Goal: Communication & Community: Answer question/provide support

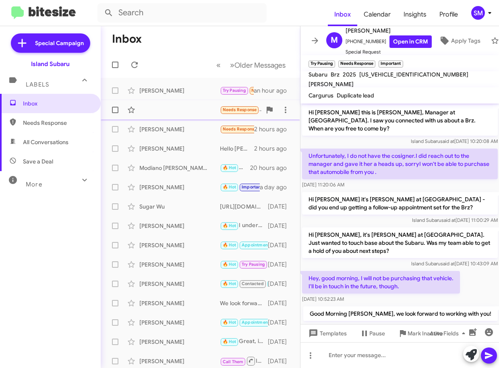
scroll to position [127, 0]
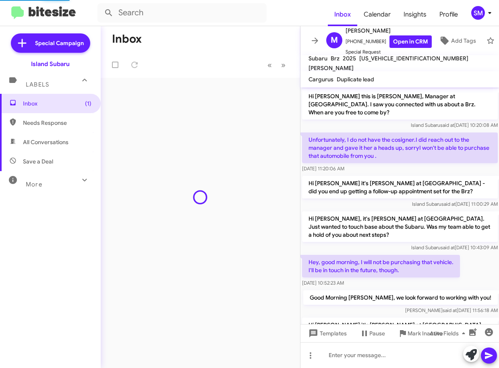
scroll to position [149, 0]
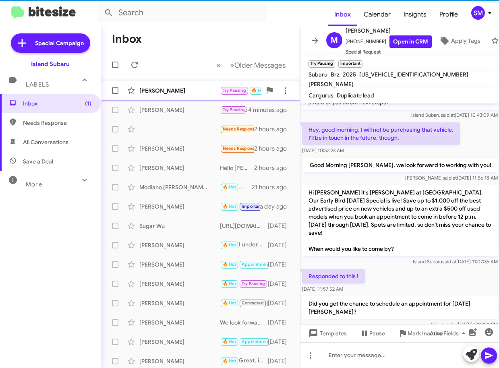
click at [194, 96] on div "Thomas Flynn Try Pausing 🔥 Hot Needs Response I have a service appointment sche…" at bounding box center [200, 91] width 187 height 16
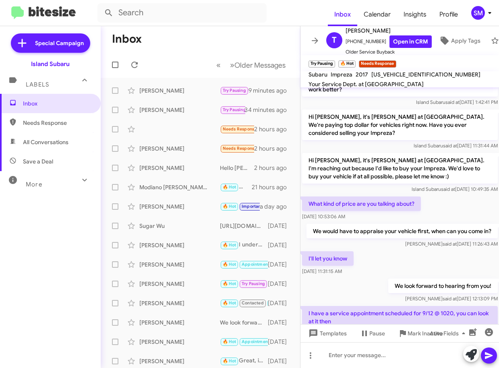
scroll to position [235, 0]
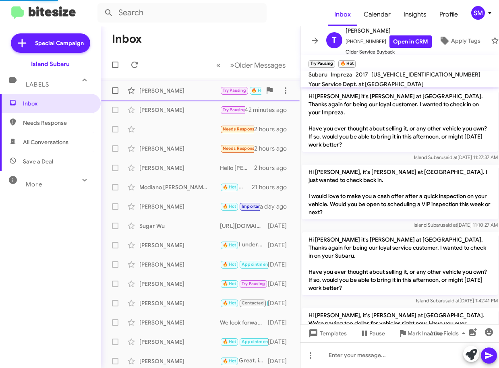
scroll to position [248, 0]
